Goal: Find specific page/section: Find specific page/section

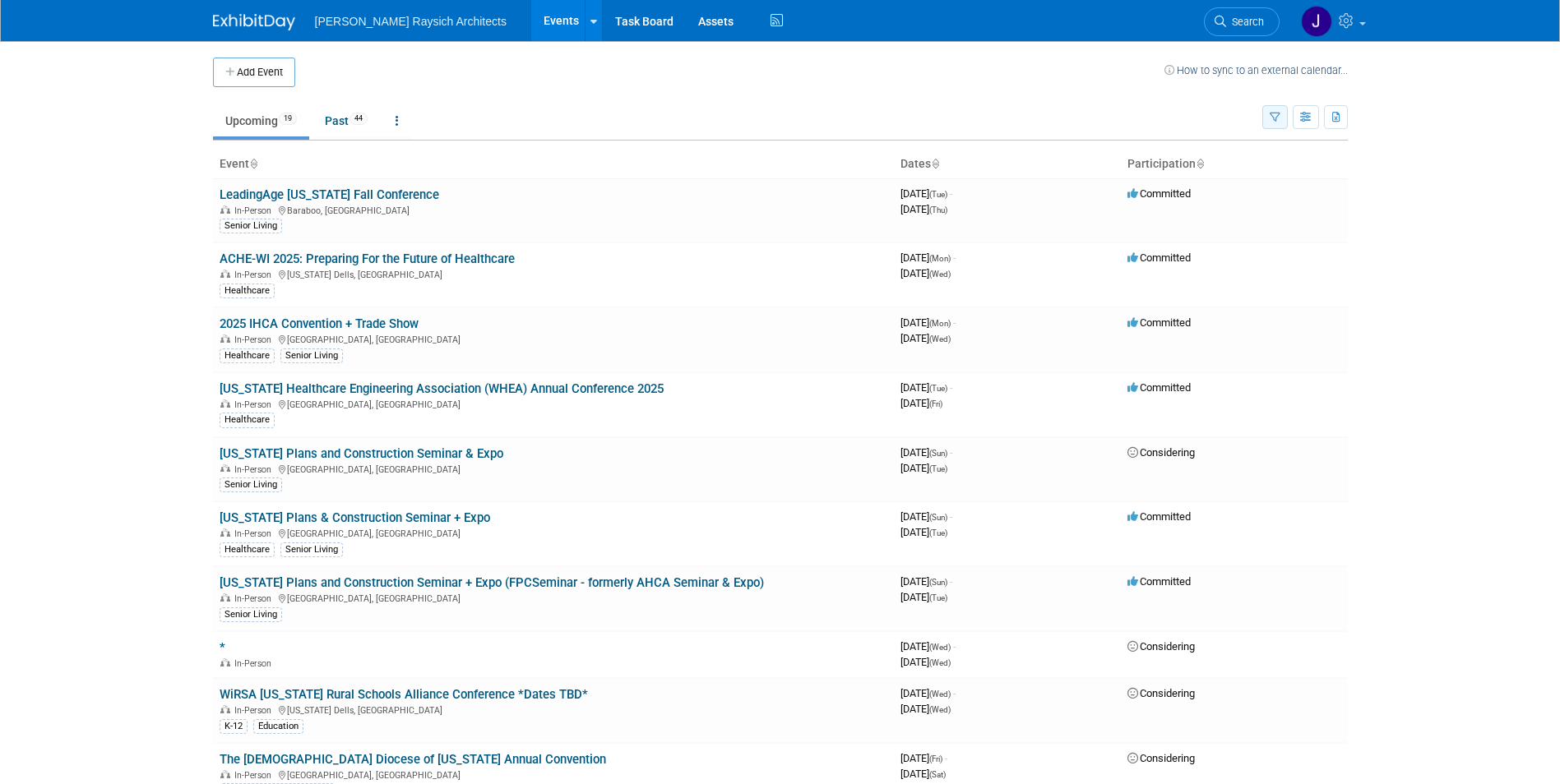
click at [1281, 114] on button "button" at bounding box center [1275, 118] width 25 height 24
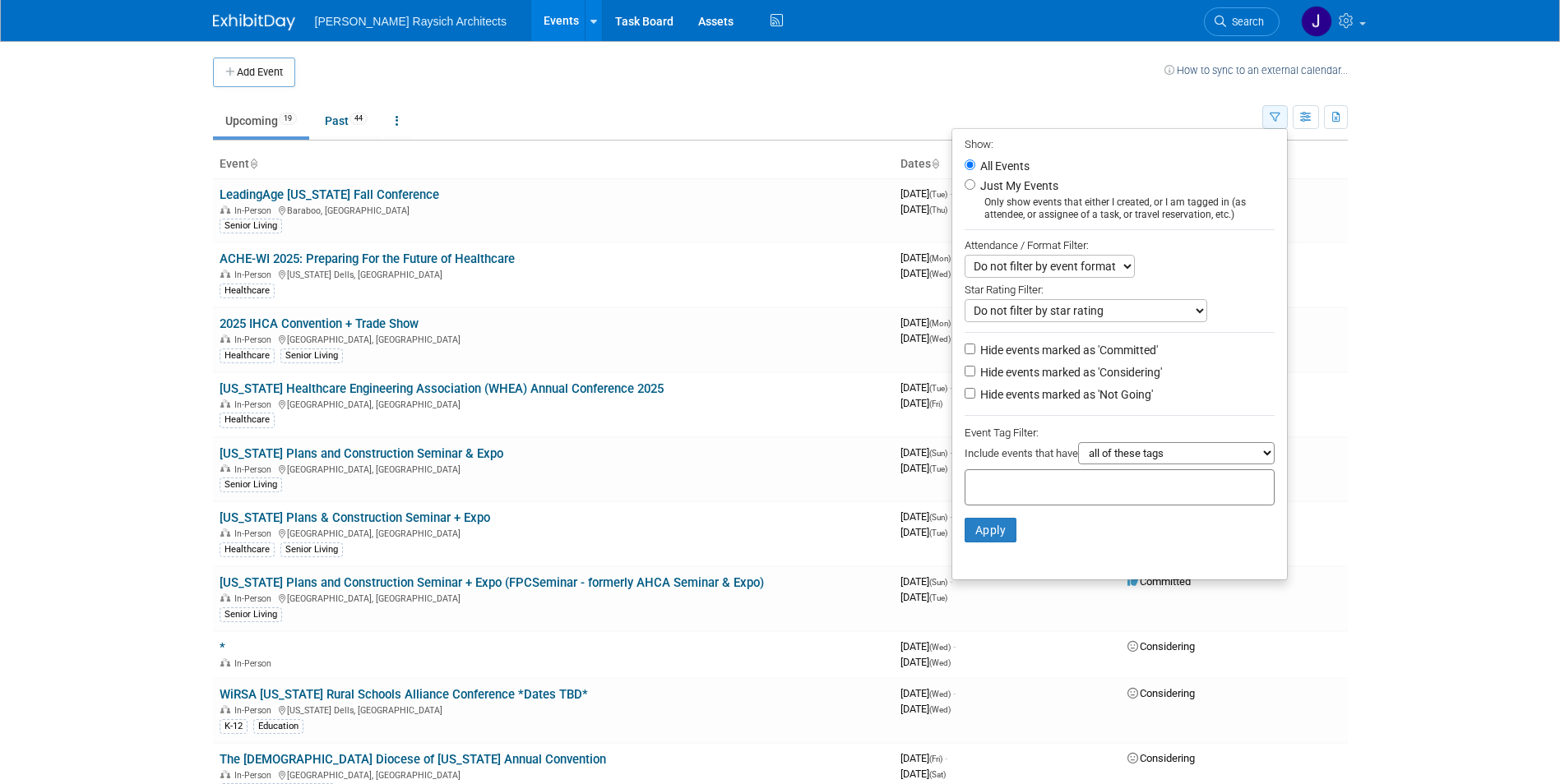
click at [1281, 114] on button "button" at bounding box center [1275, 118] width 25 height 24
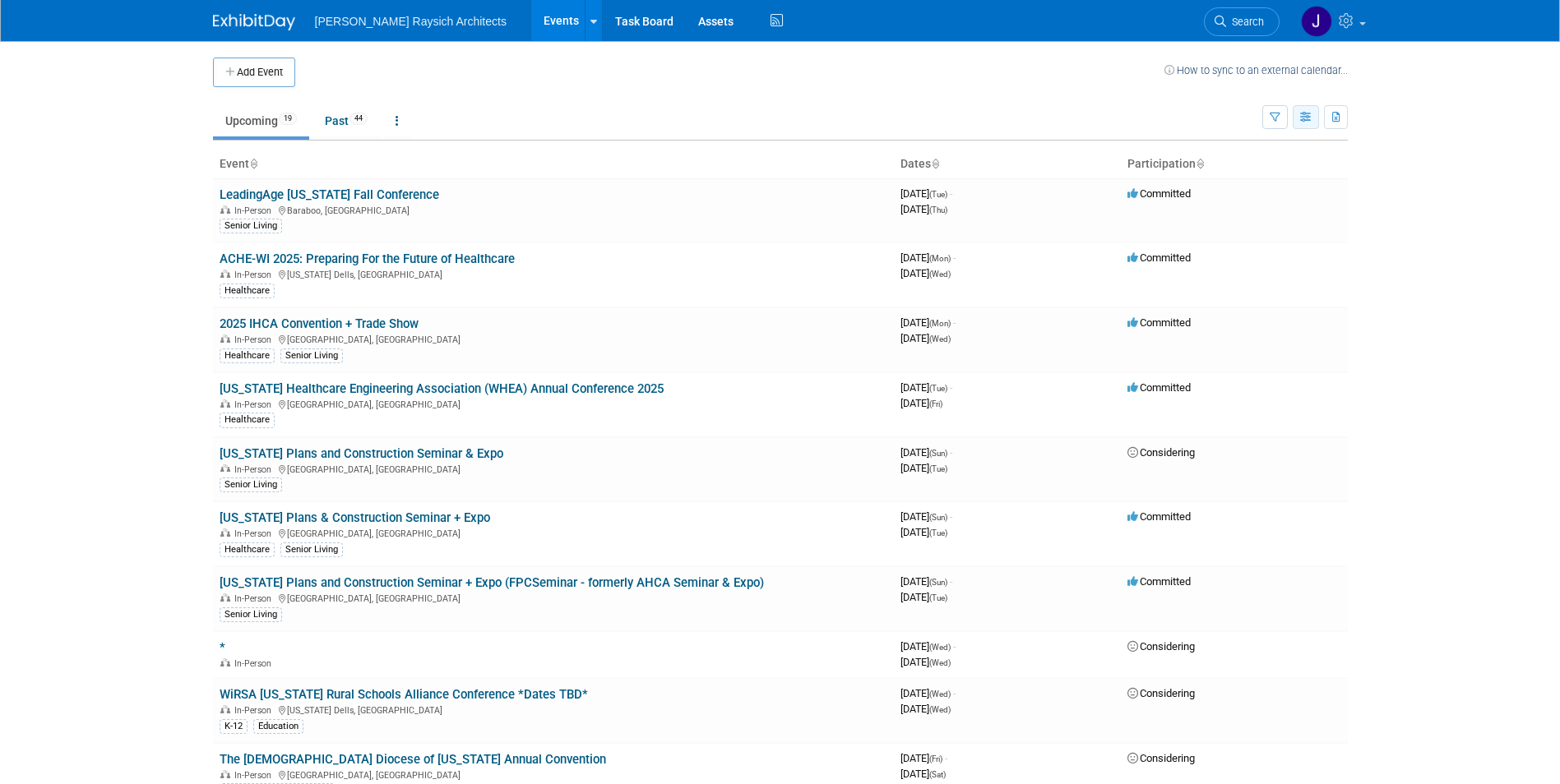
click at [1296, 110] on button "button" at bounding box center [1306, 118] width 26 height 24
click at [1332, 113] on icon "button" at bounding box center [1337, 118] width 9 height 10
click at [1426, 102] on body "Plunkett Raysich Architects Events Add Event Bulk Upload Events Shareable Event…" at bounding box center [780, 392] width 1560 height 784
click at [1281, 125] on button "button" at bounding box center [1275, 118] width 25 height 24
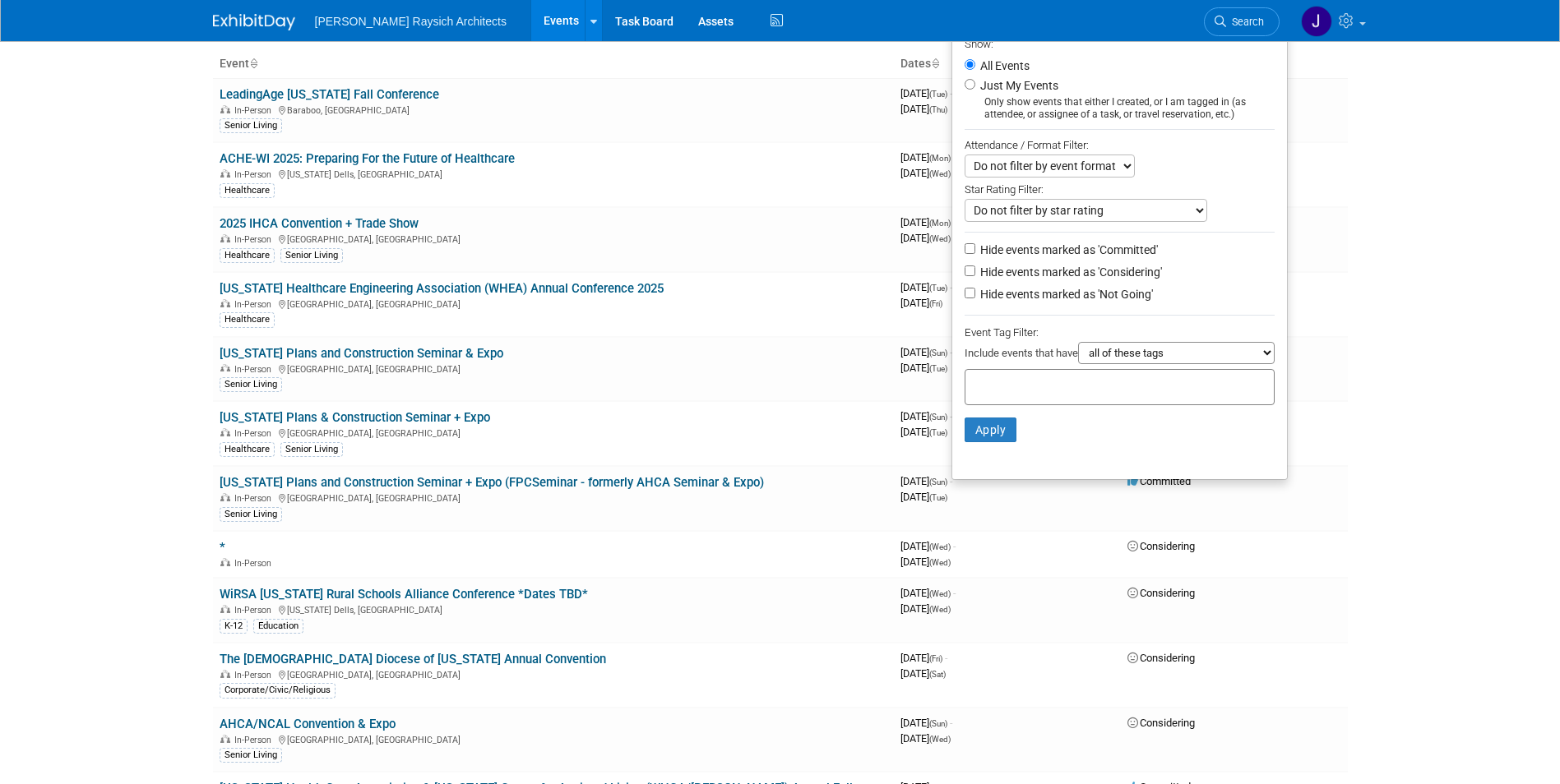
scroll to position [101, 0]
click at [1180, 354] on select "all of these tags any one of these tags only and exactly these specific tags" at bounding box center [1176, 352] width 196 height 22
select select "only"
click at [1078, 347] on select "all of these tags any one of these tags only and exactly these specific tags" at bounding box center [1176, 352] width 196 height 22
click at [1114, 382] on div at bounding box center [1120, 386] width 310 height 36
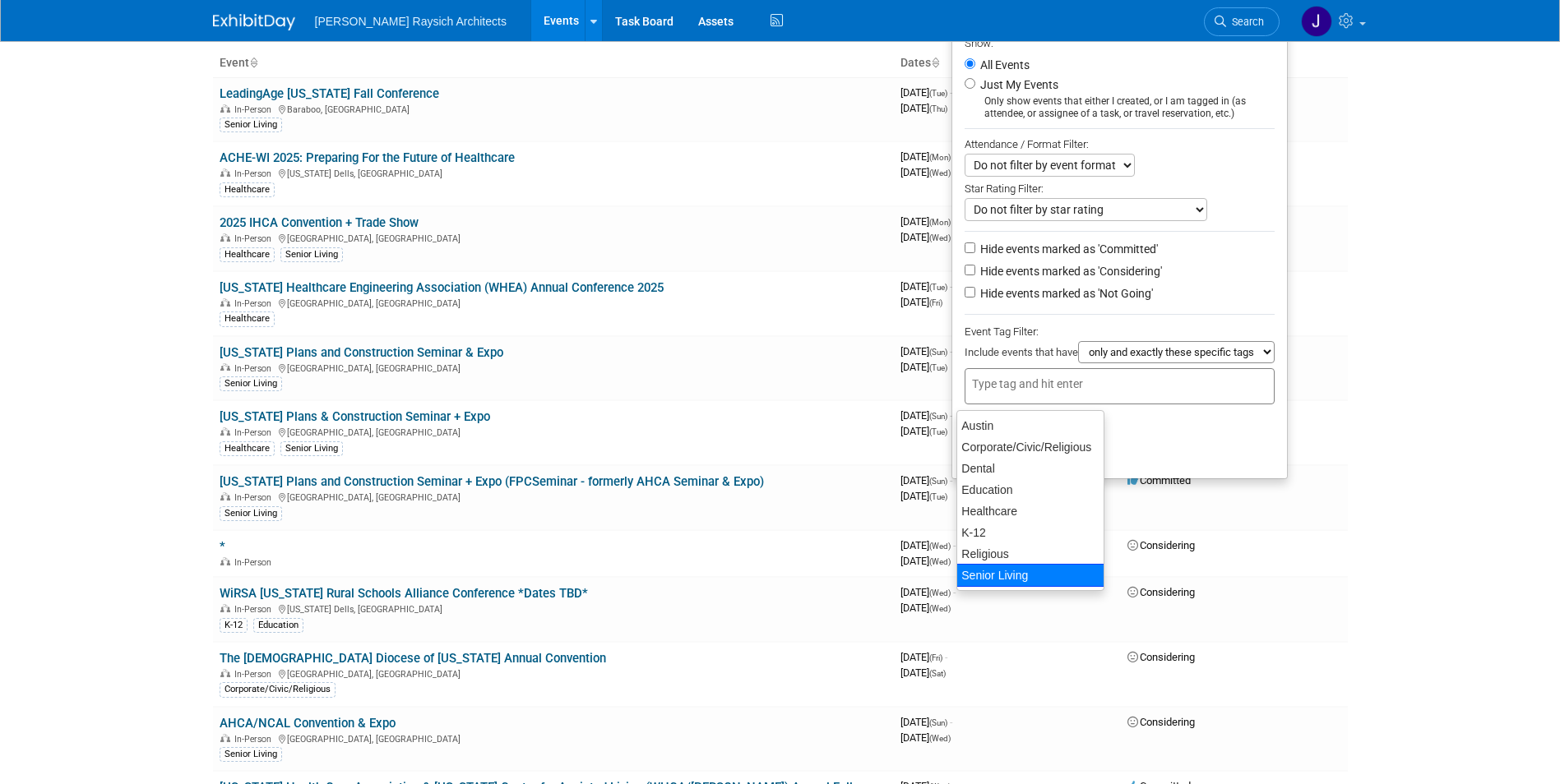
click at [991, 577] on div "Senior Living" at bounding box center [1030, 576] width 149 height 23
type input "Senior Living"
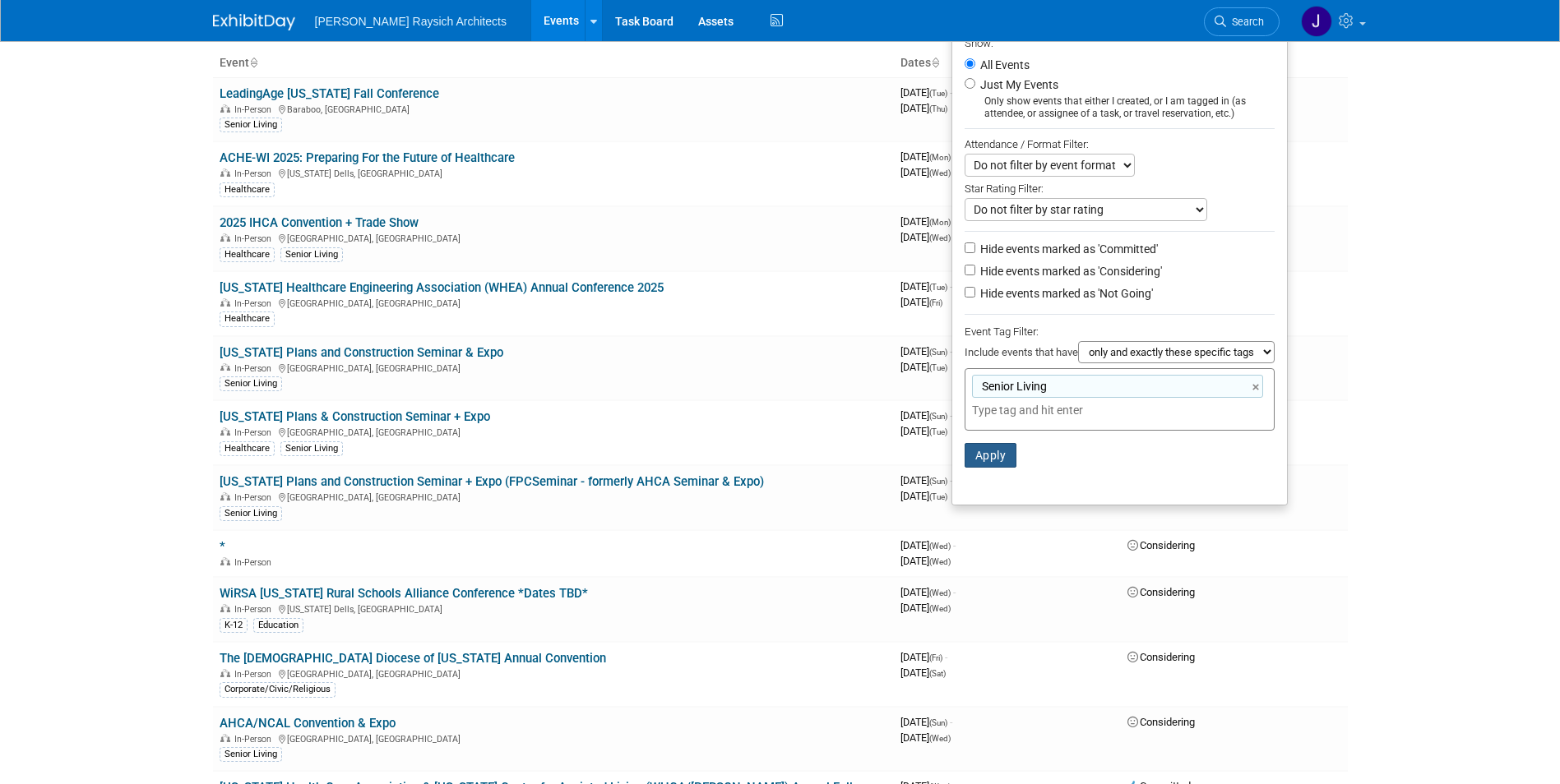
click at [990, 461] on button "Apply" at bounding box center [991, 455] width 52 height 24
